Goal: Share content: Share content

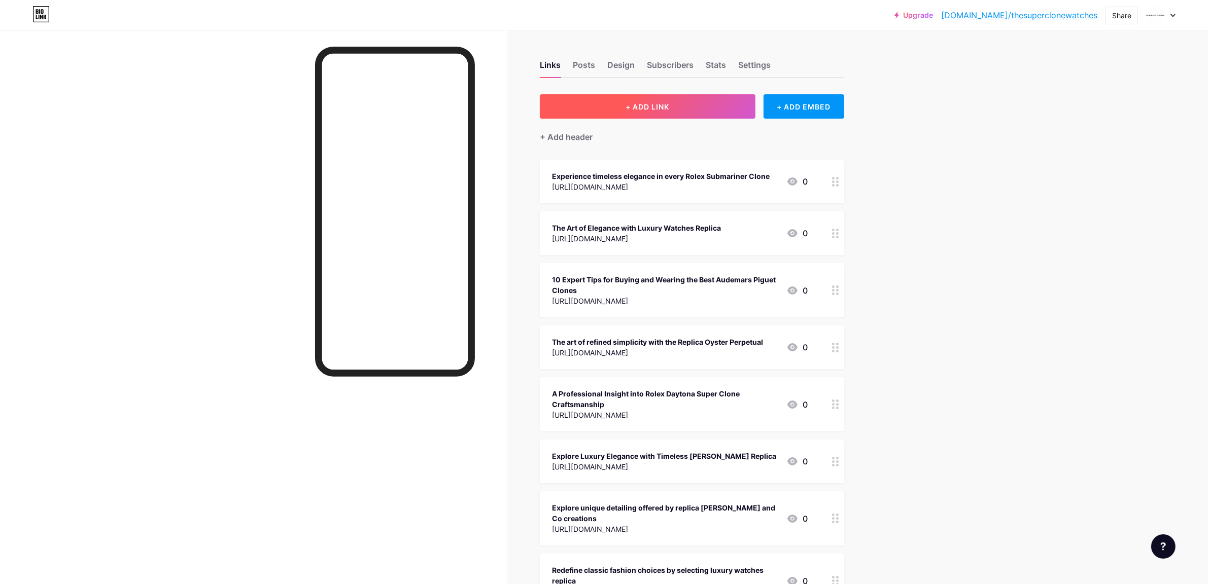
click at [656, 102] on span "+ ADD LINK" at bounding box center [648, 106] width 44 height 9
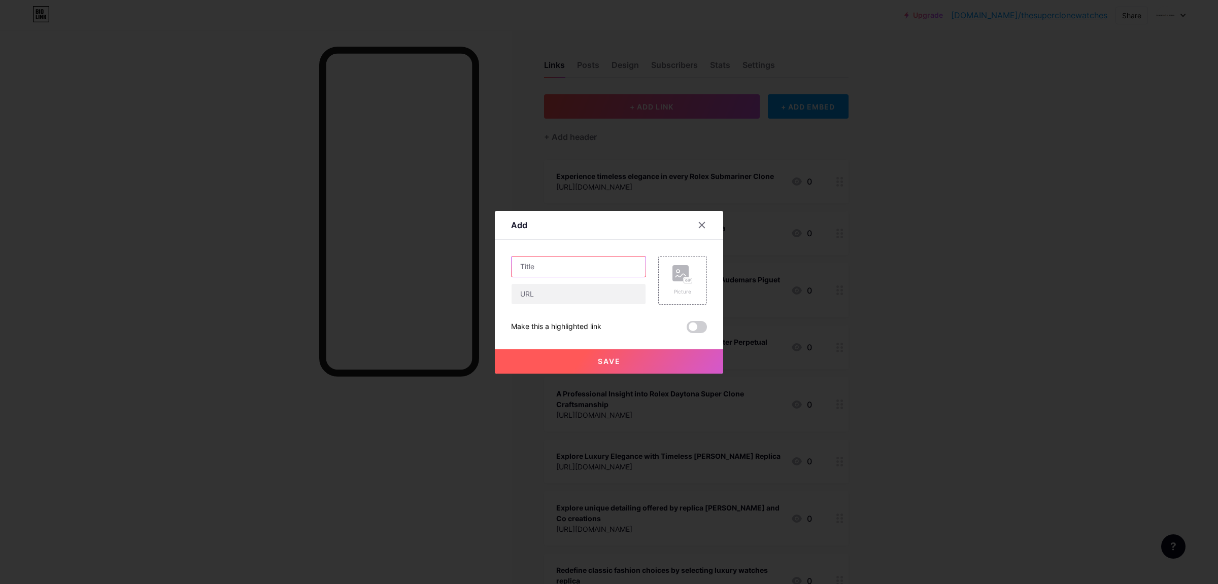
click at [559, 267] on input "text" at bounding box center [578, 267] width 134 height 20
paste input "Capture the Essence of Prestige in the Rolex Submariner Super Clone"
type input "Capture the Essence of Prestige in the Rolex Submariner Super Clone"
click at [559, 293] on input "text" at bounding box center [578, 294] width 134 height 20
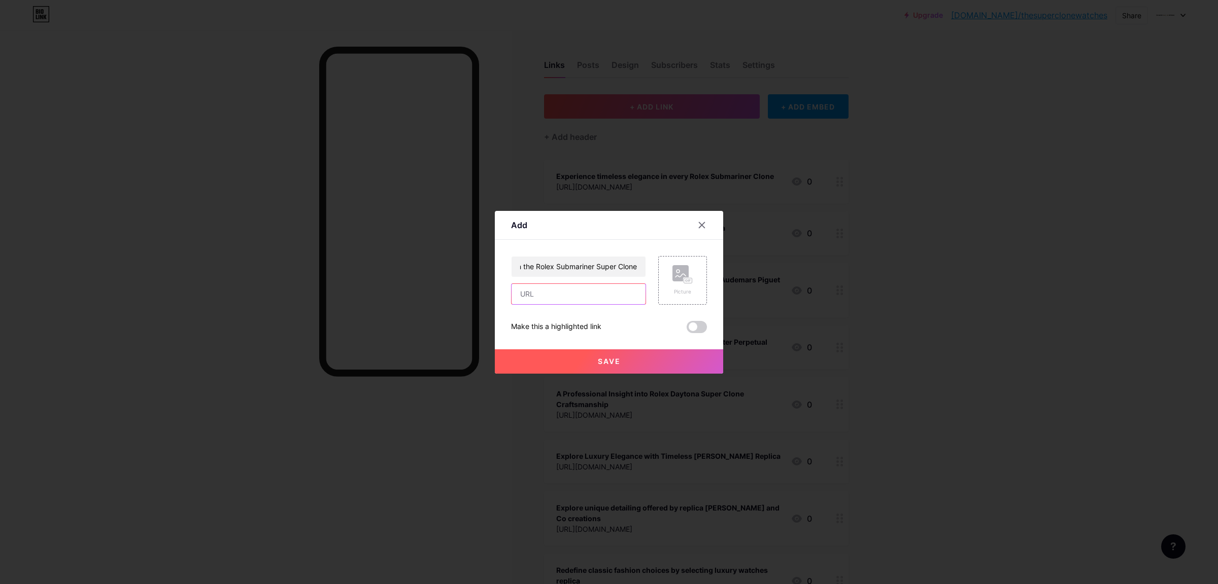
scroll to position [0, 0]
click at [540, 291] on input "text" at bounding box center [578, 294] width 134 height 20
paste input "[URL][DOMAIN_NAME]"
type input "[URL][DOMAIN_NAME]"
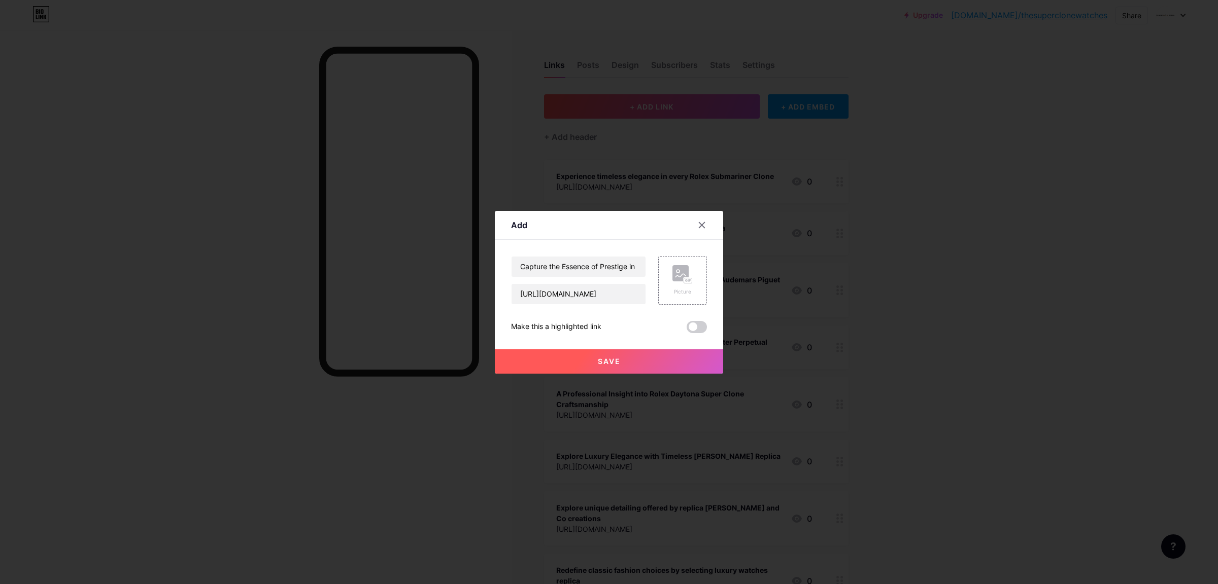
click at [693, 329] on span at bounding box center [696, 327] width 20 height 12
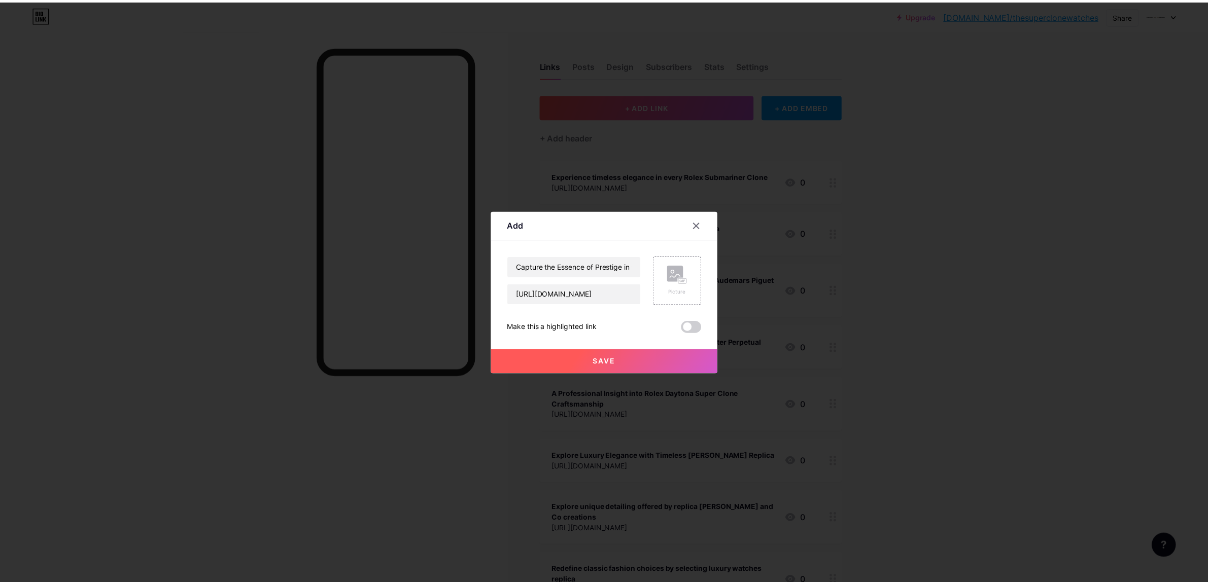
scroll to position [0, 0]
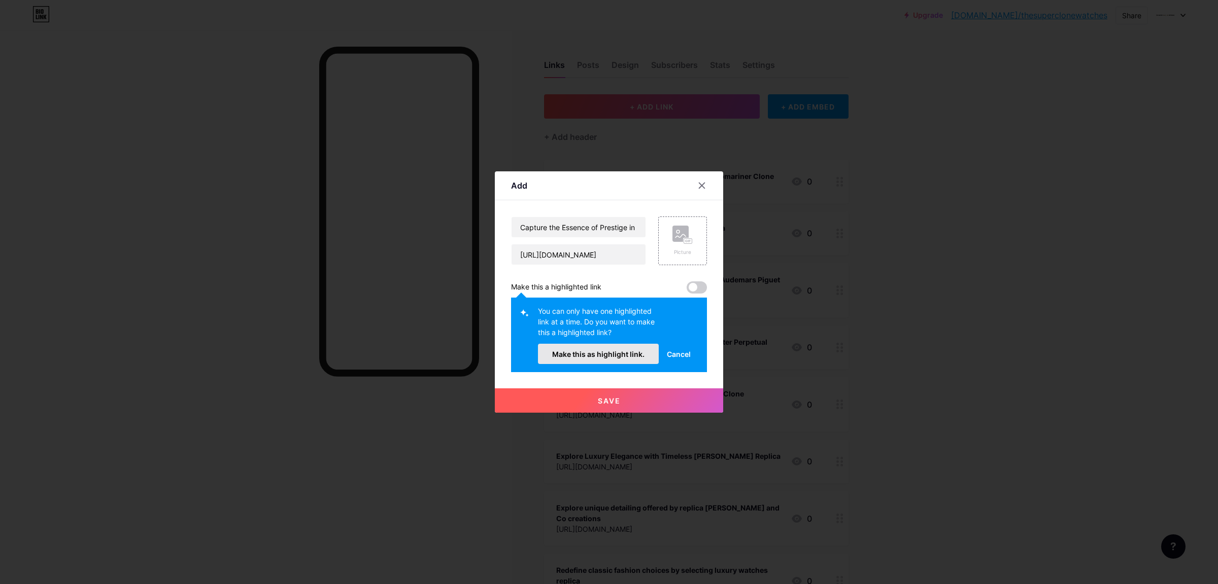
click at [640, 353] on span "Make this as highlight link." at bounding box center [598, 354] width 92 height 9
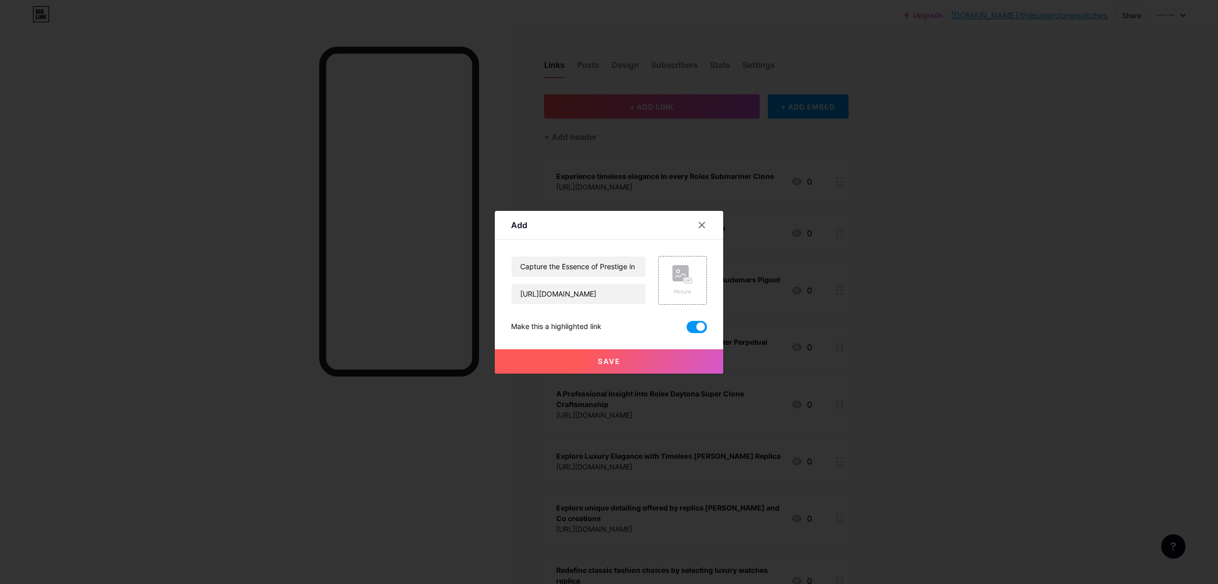
click at [605, 369] on button "Save" at bounding box center [609, 362] width 228 height 24
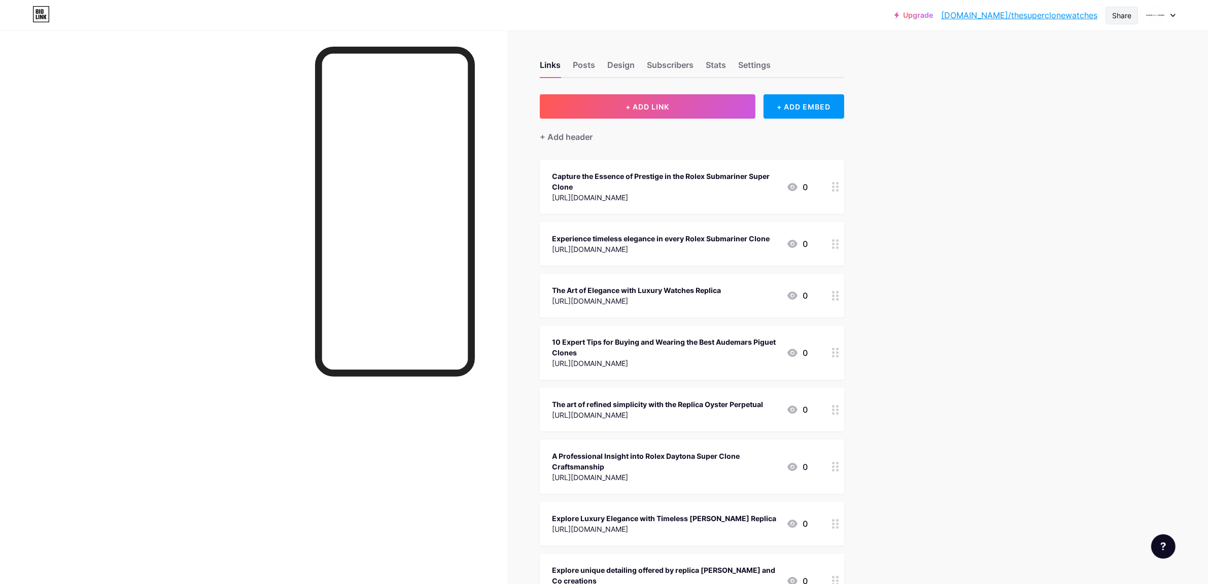
click at [1124, 16] on div "Share" at bounding box center [1121, 15] width 19 height 11
click at [1072, 53] on div "Copy link" at bounding box center [1061, 52] width 151 height 24
